Goal: Task Accomplishment & Management: Manage account settings

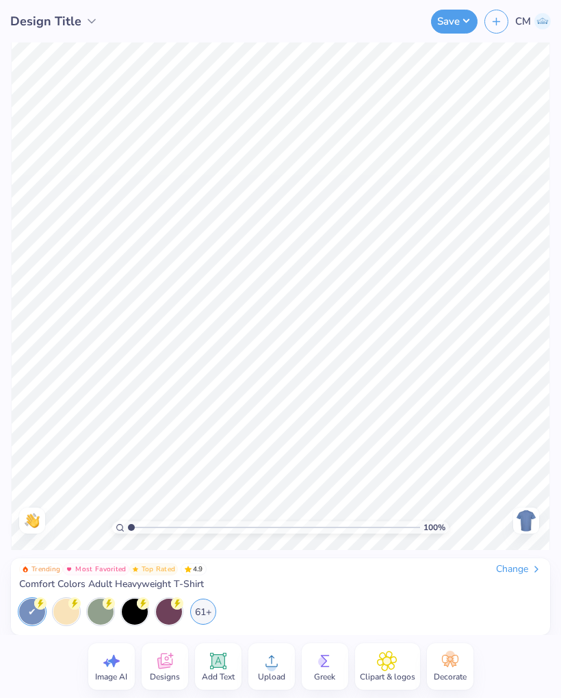
click at [520, 567] on div "Change" at bounding box center [519, 569] width 46 height 12
click at [523, 570] on div "Change" at bounding box center [519, 569] width 46 height 12
